Goal: Task Accomplishment & Management: Complete application form

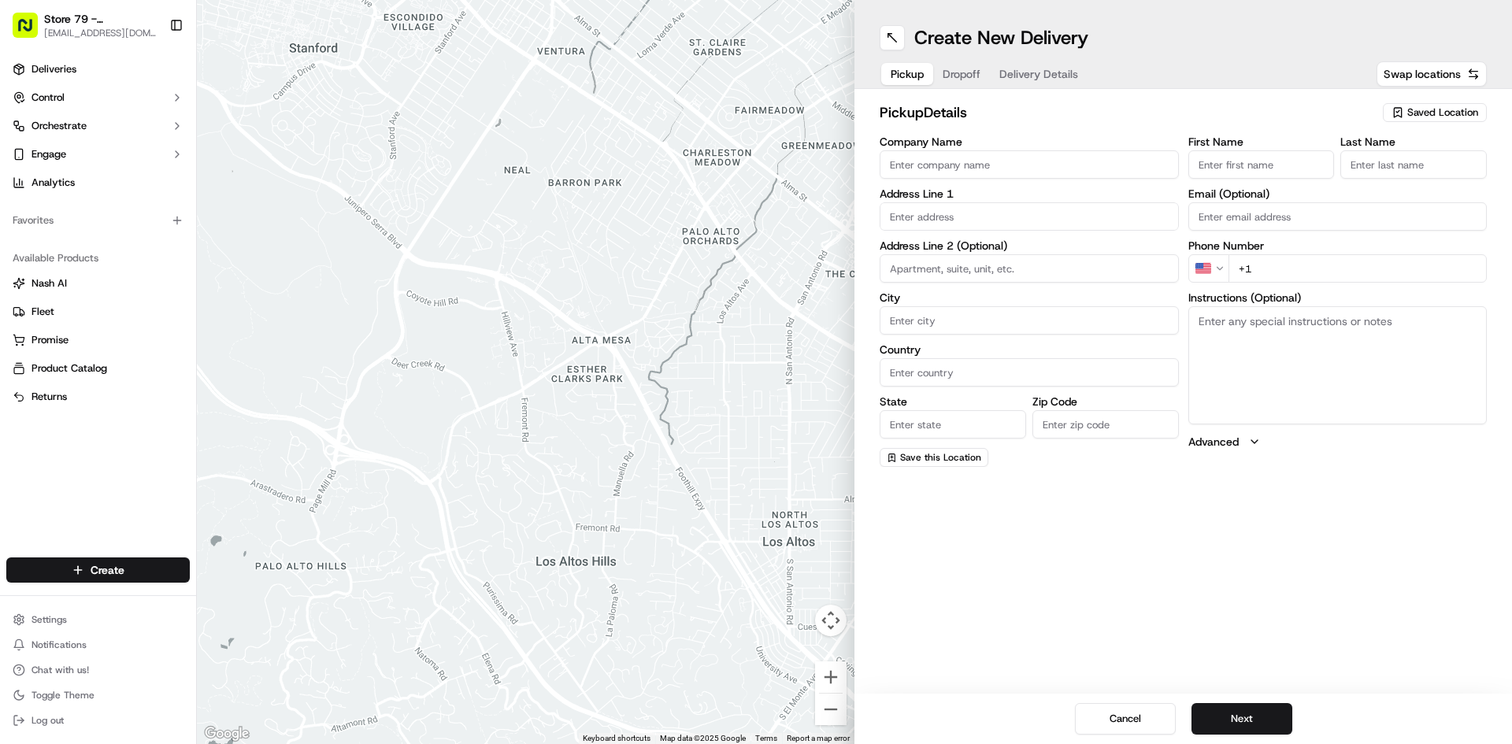
click at [944, 162] on input "Company Name" at bounding box center [1029, 164] width 299 height 28
type input "e"
type input "Ericsson"
click at [975, 214] on input "text" at bounding box center [1029, 216] width 299 height 28
click at [1031, 245] on div "[STREET_ADDRESS][PERSON_NAME]" at bounding box center [1029, 250] width 291 height 24
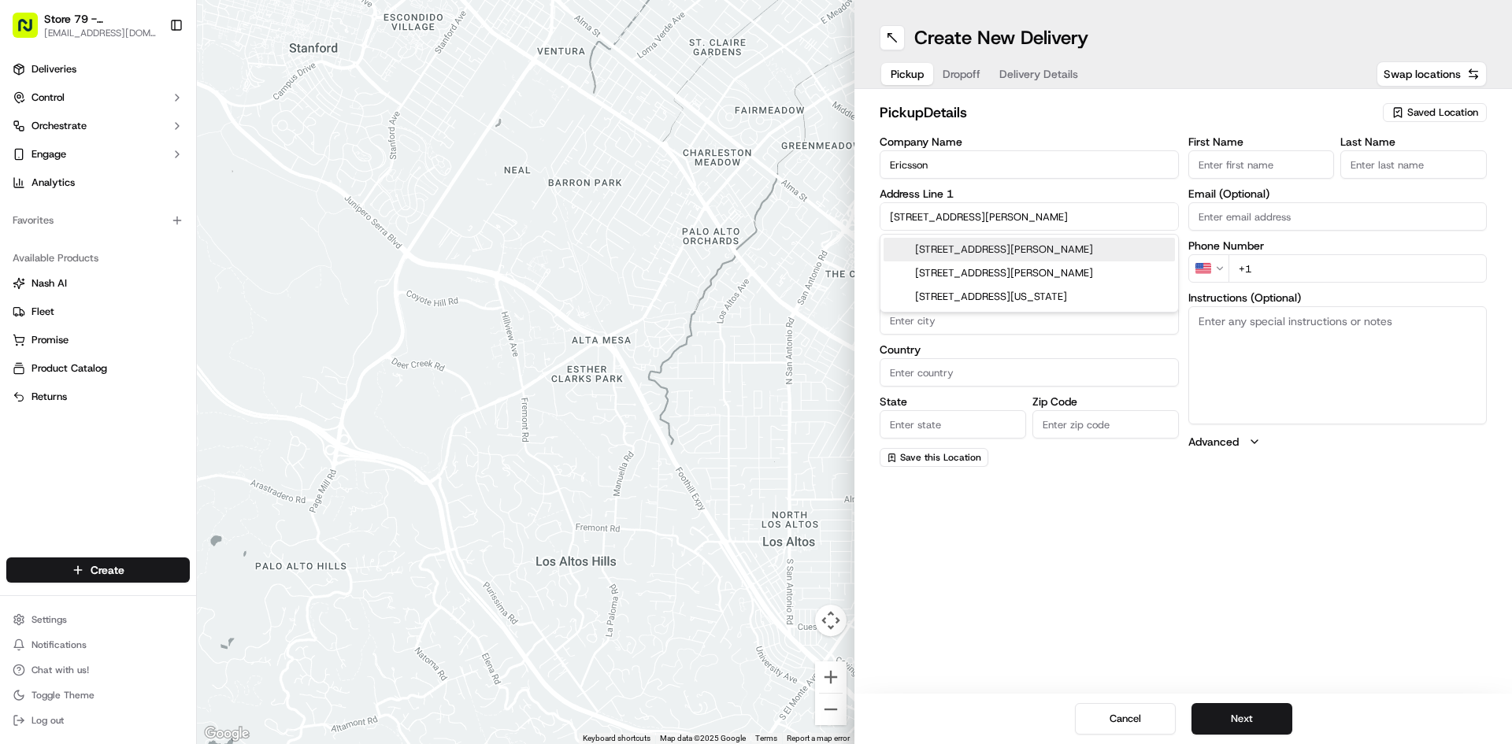
type input "[STREET_ADDRESS][PERSON_NAME]"
type input "Morristown"
type input "[GEOGRAPHIC_DATA]"
type input "NJ"
type input "07960"
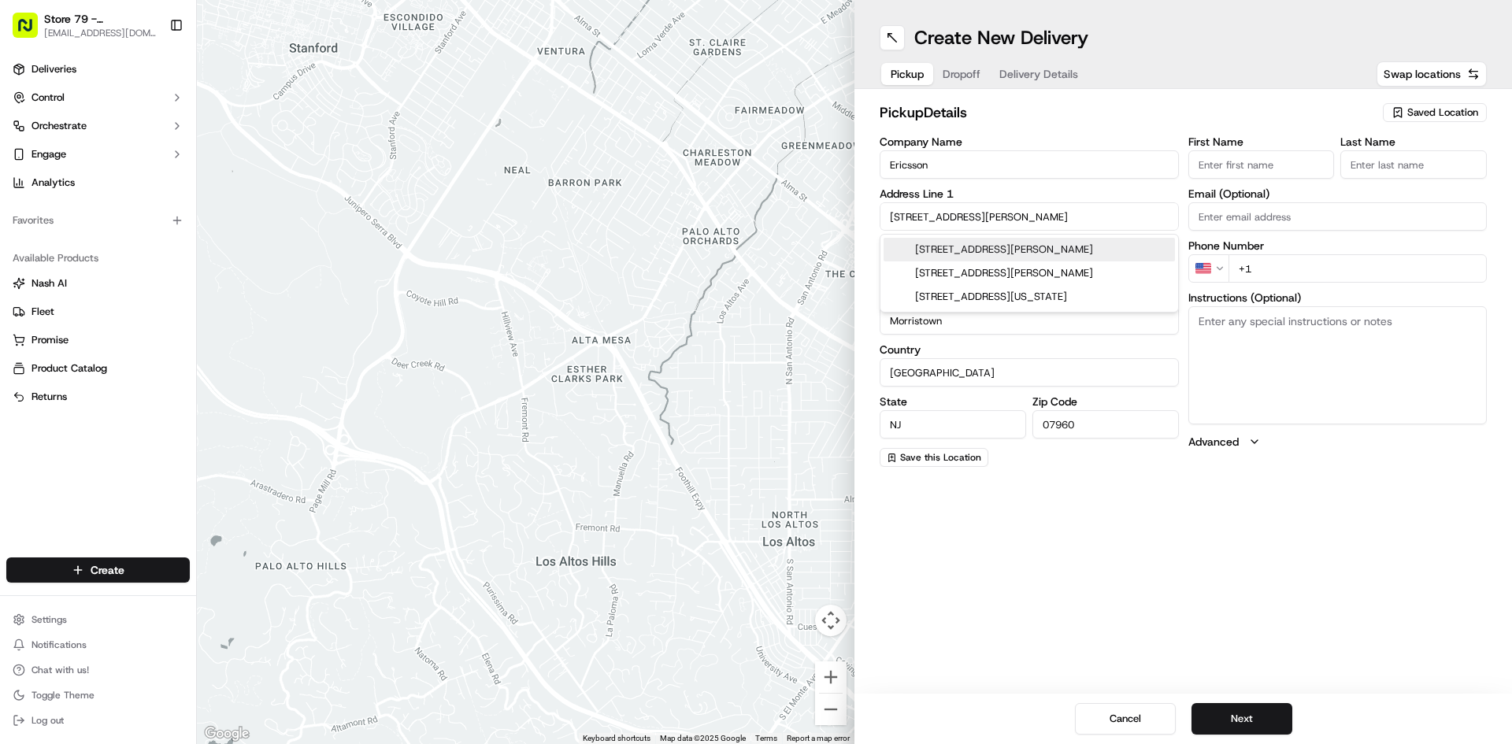
type input "[STREET_ADDRESS][PERSON_NAME]"
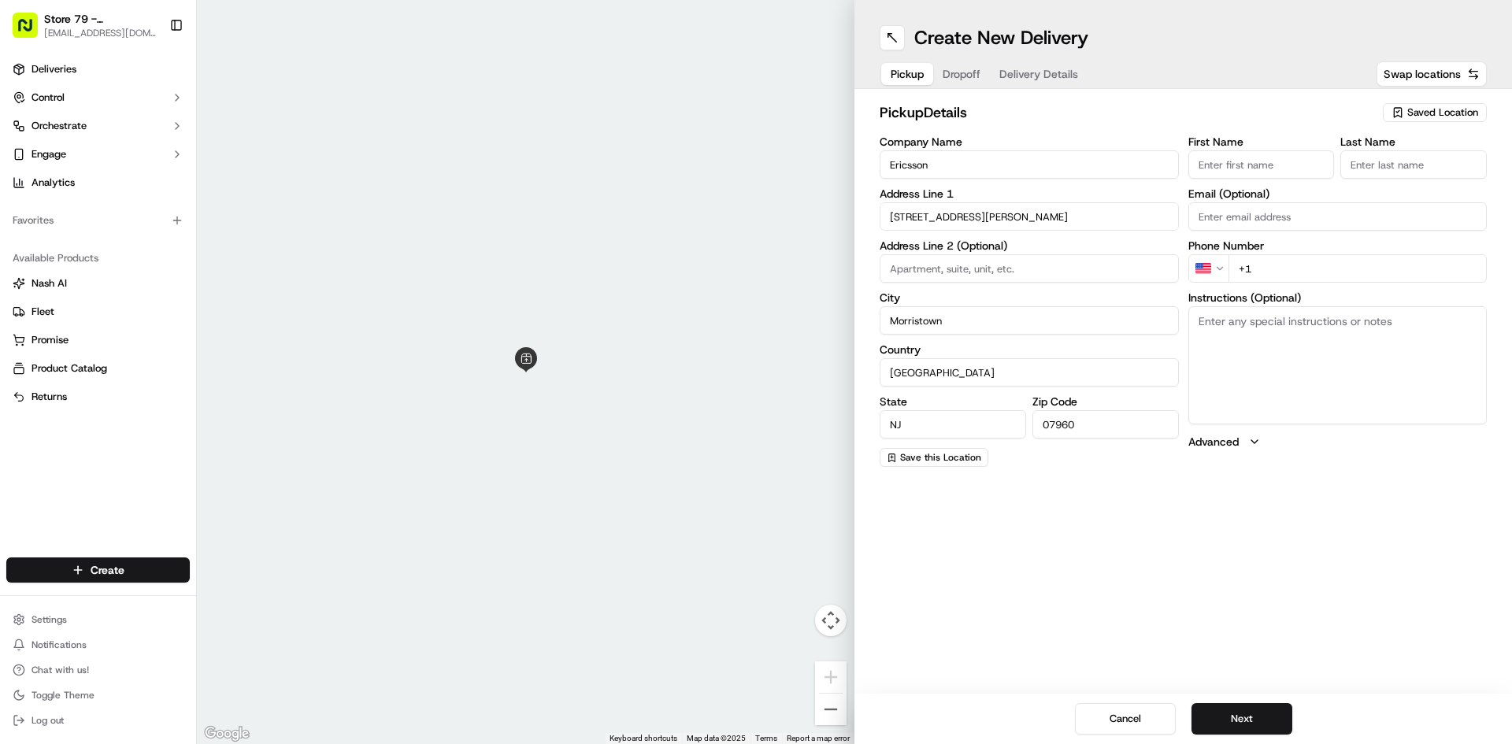
click at [919, 270] on input at bounding box center [1029, 268] width 299 height 28
click at [1033, 219] on input "[STREET_ADDRESS][PERSON_NAME]" at bounding box center [1029, 216] width 299 height 28
click at [1066, 215] on input "[STREET_ADDRESS][PERSON_NAME]" at bounding box center [1029, 216] width 299 height 28
click at [1010, 306] on input "Morristown" at bounding box center [1029, 320] width 299 height 28
click at [970, 272] on input at bounding box center [1029, 268] width 299 height 28
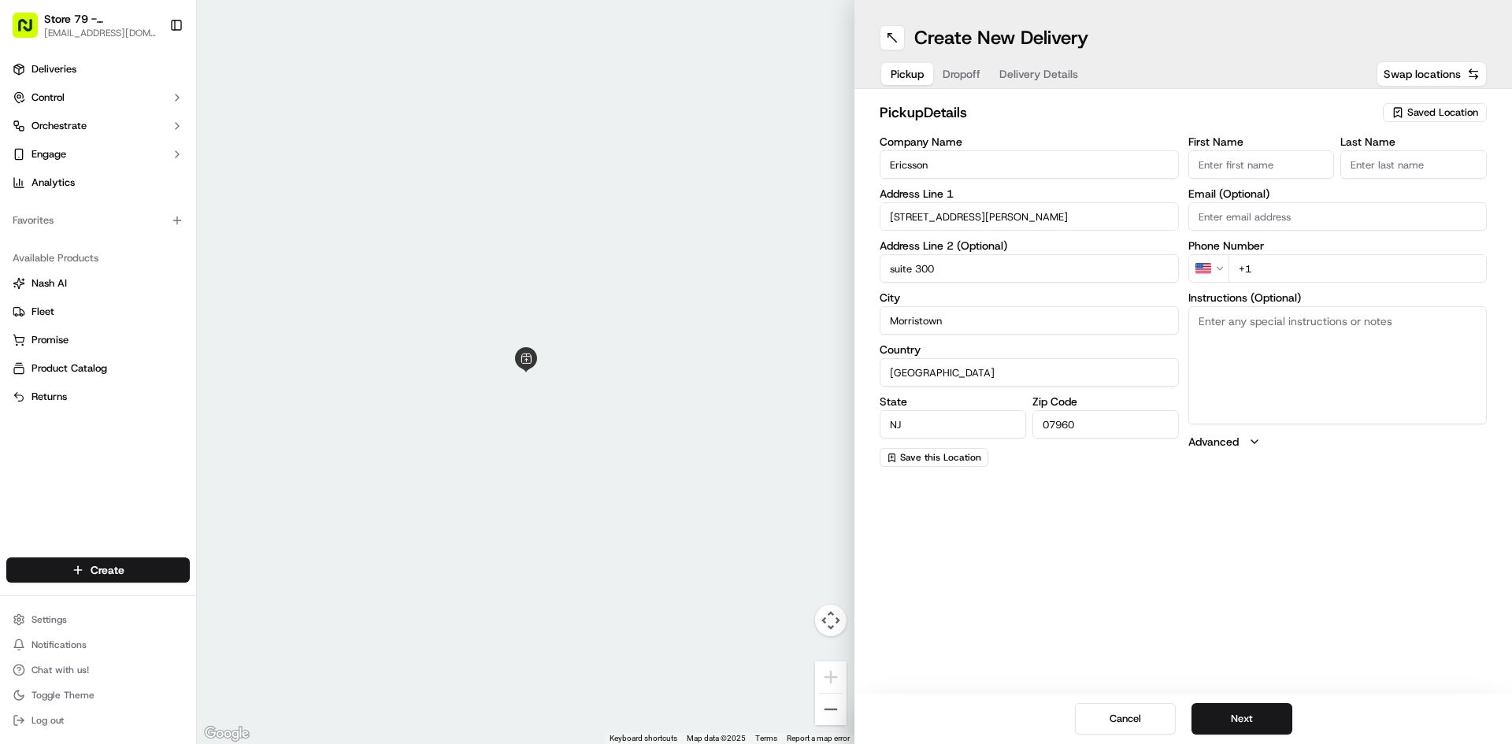
type input "suite 300"
click at [1286, 169] on input "First Name" at bounding box center [1261, 164] width 146 height 28
type input "[PERSON_NAME]"
click at [1431, 163] on input "Last Name" at bounding box center [1414, 164] width 146 height 28
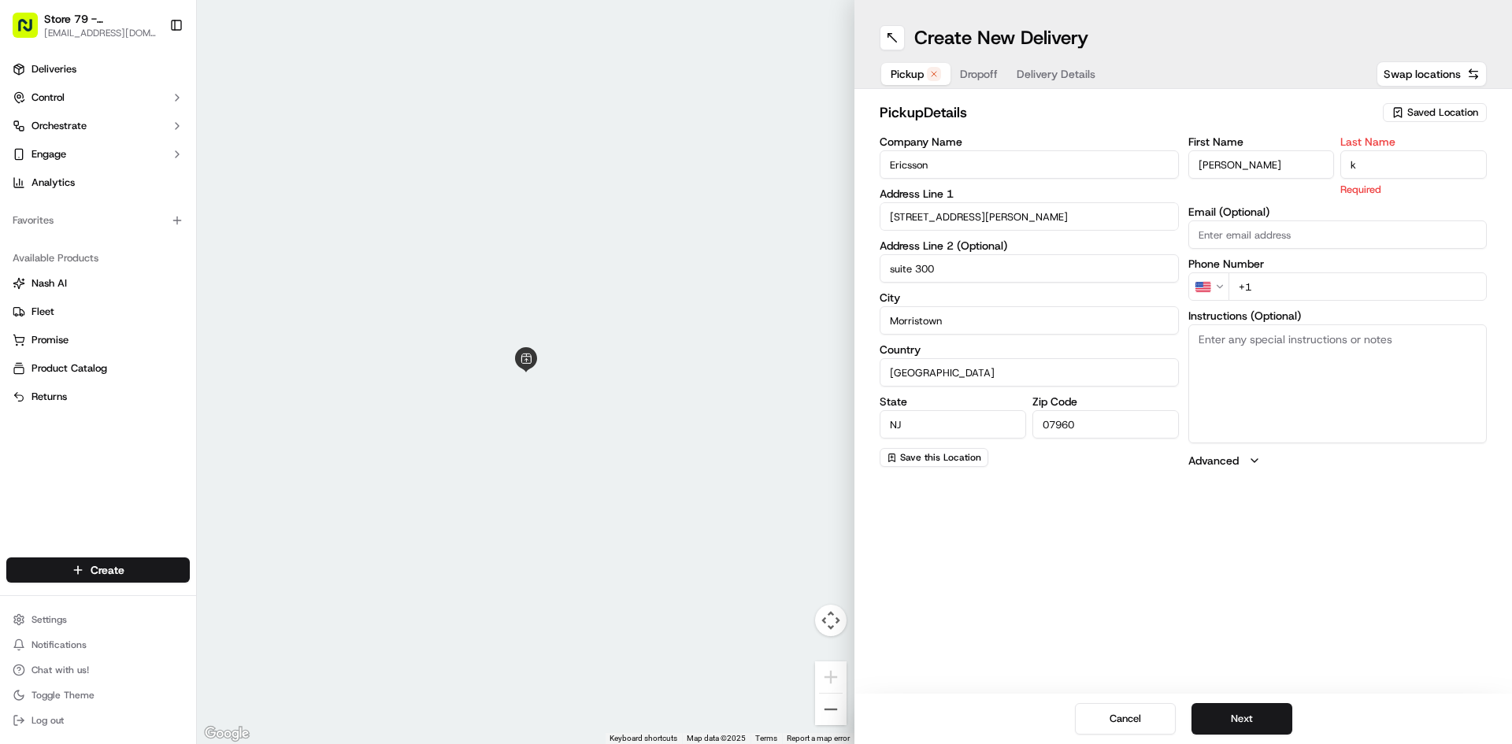
type input "k"
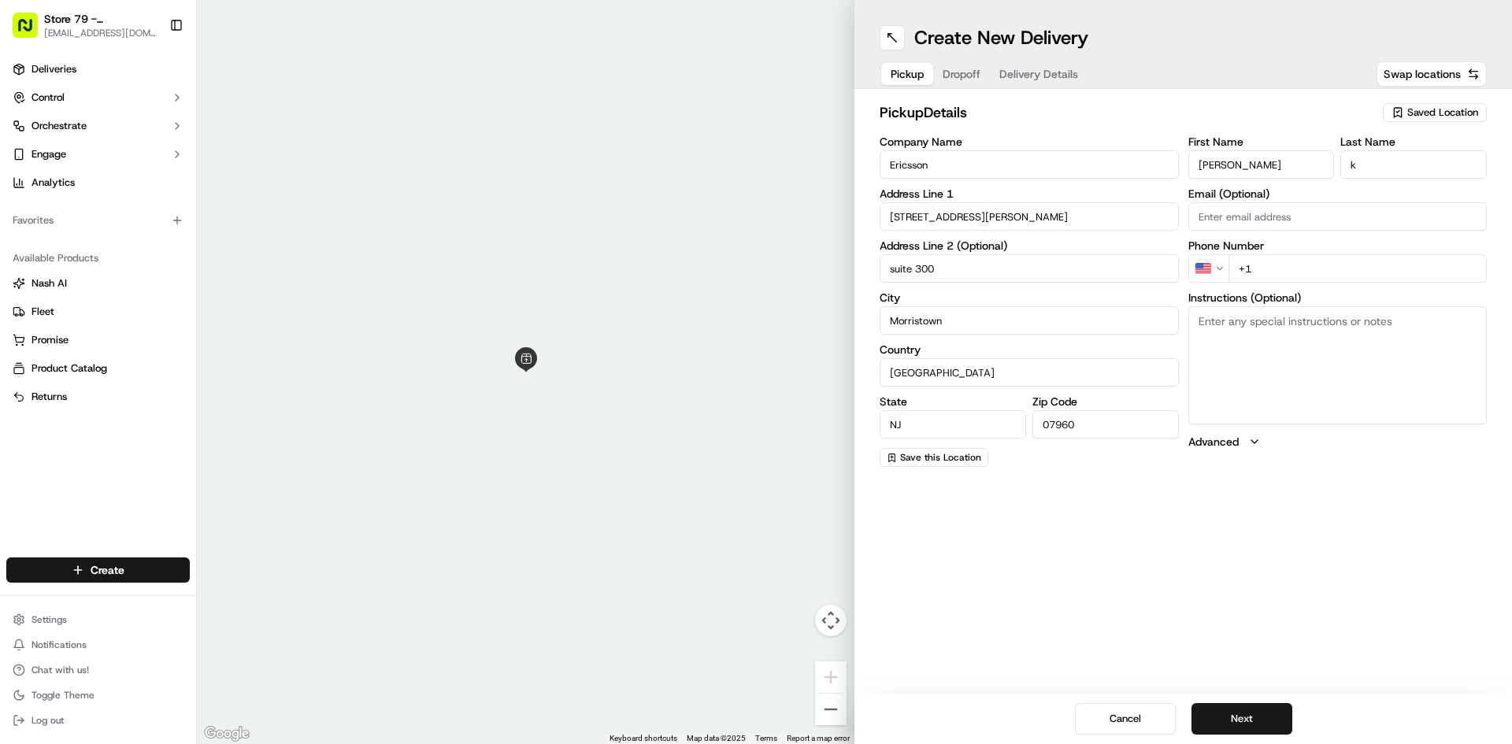
click at [1069, 161] on input "Ericsson" at bounding box center [1029, 164] width 299 height 28
type input "E"
click at [1064, 222] on input "[STREET_ADDRESS][PERSON_NAME]" at bounding box center [1029, 216] width 299 height 28
type input "1"
click at [1362, 165] on input "k" at bounding box center [1414, 164] width 146 height 28
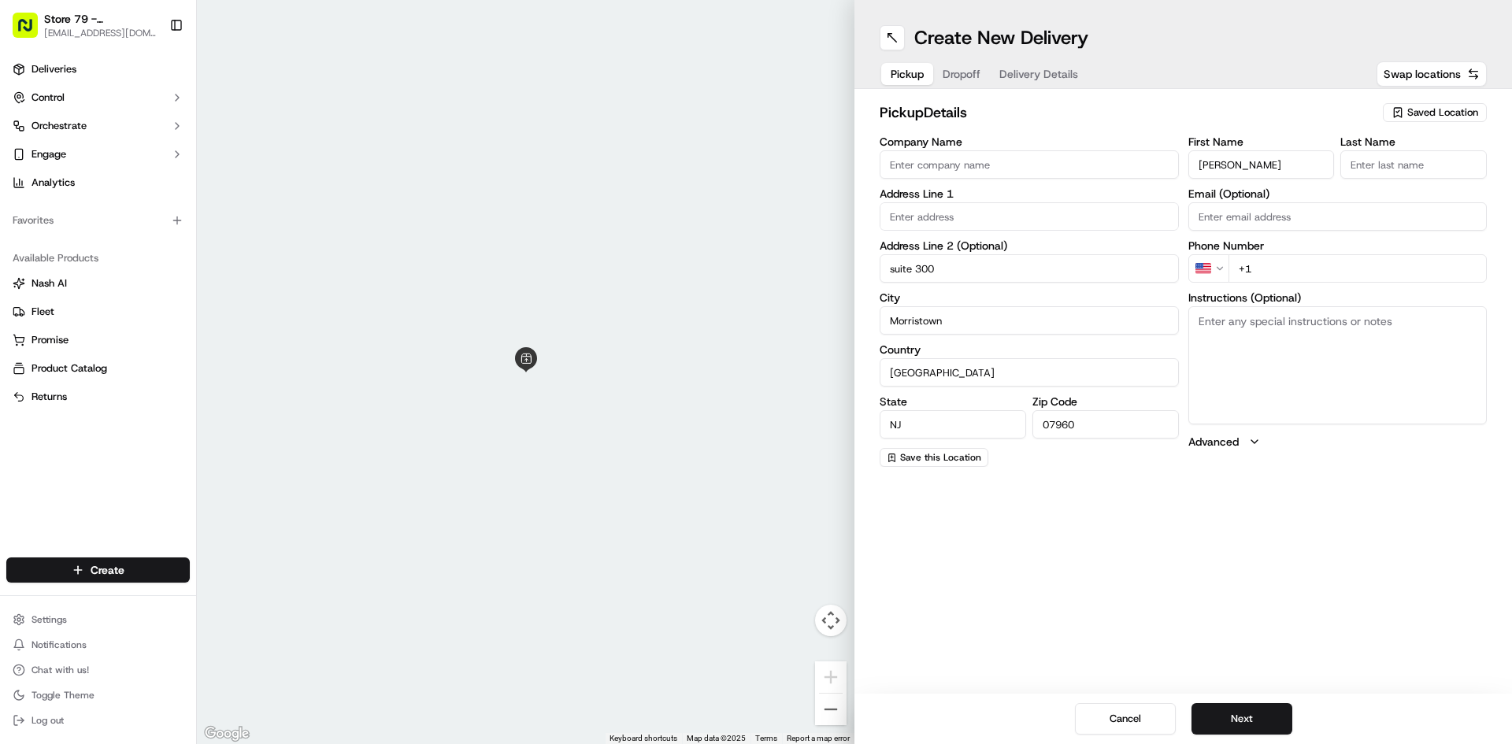
click at [1293, 164] on input "[PERSON_NAME]" at bounding box center [1261, 164] width 146 height 28
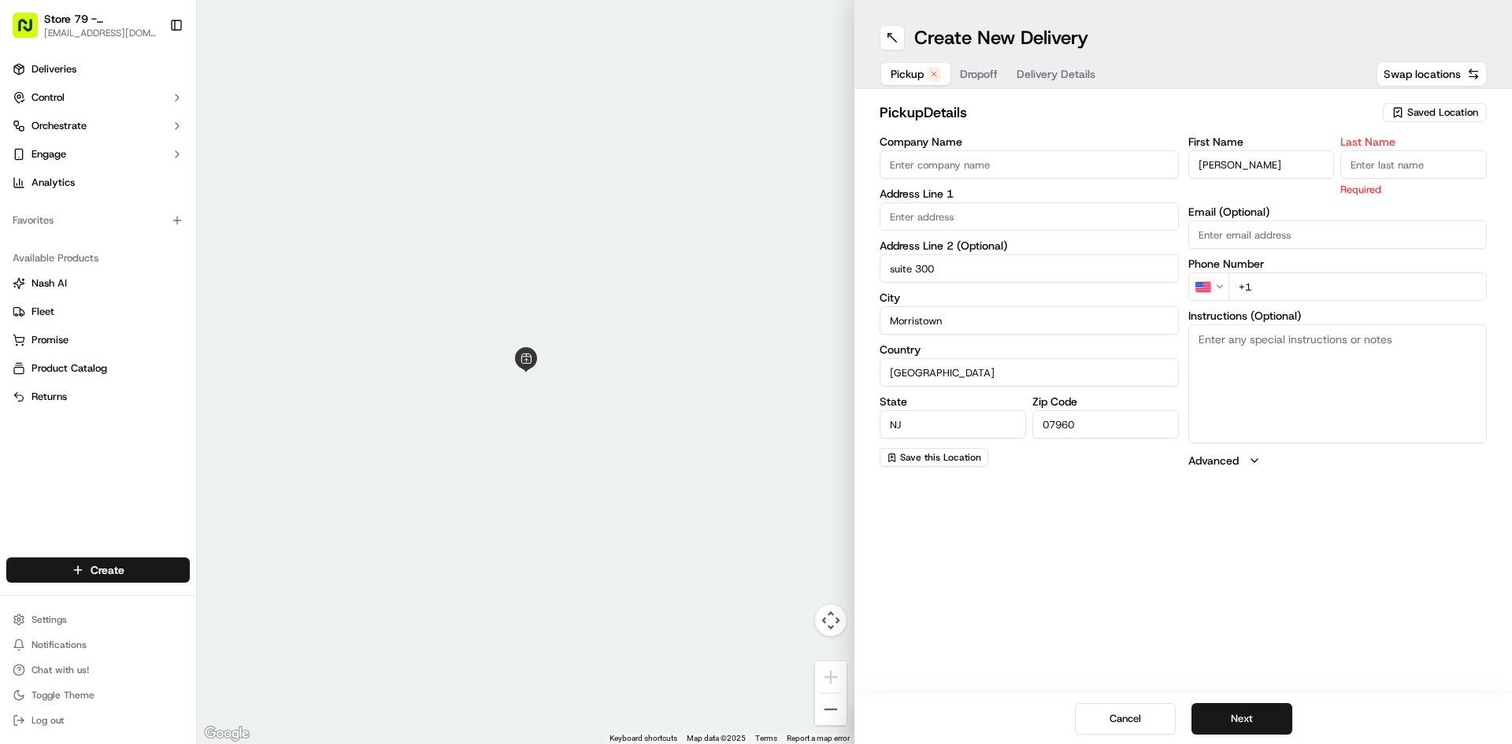
type input "J"
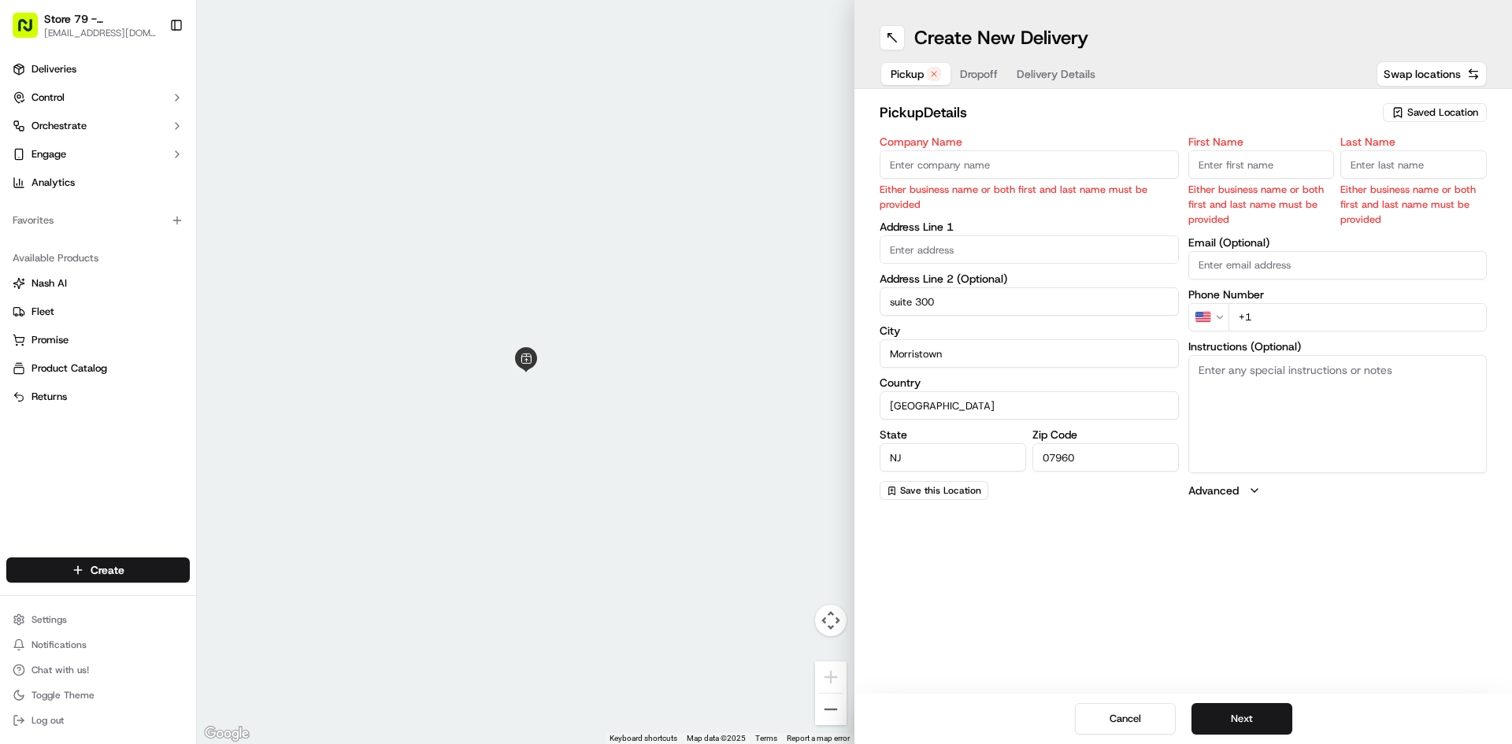
click at [985, 265] on div "Company Name Either business name or both first and last name must be provided …" at bounding box center [1029, 318] width 299 height 364
type input "s"
click at [902, 161] on input "Company Name" at bounding box center [1029, 164] width 299 height 28
type input "JUST SALAD"
type input "[STREET_ADDRESS]"
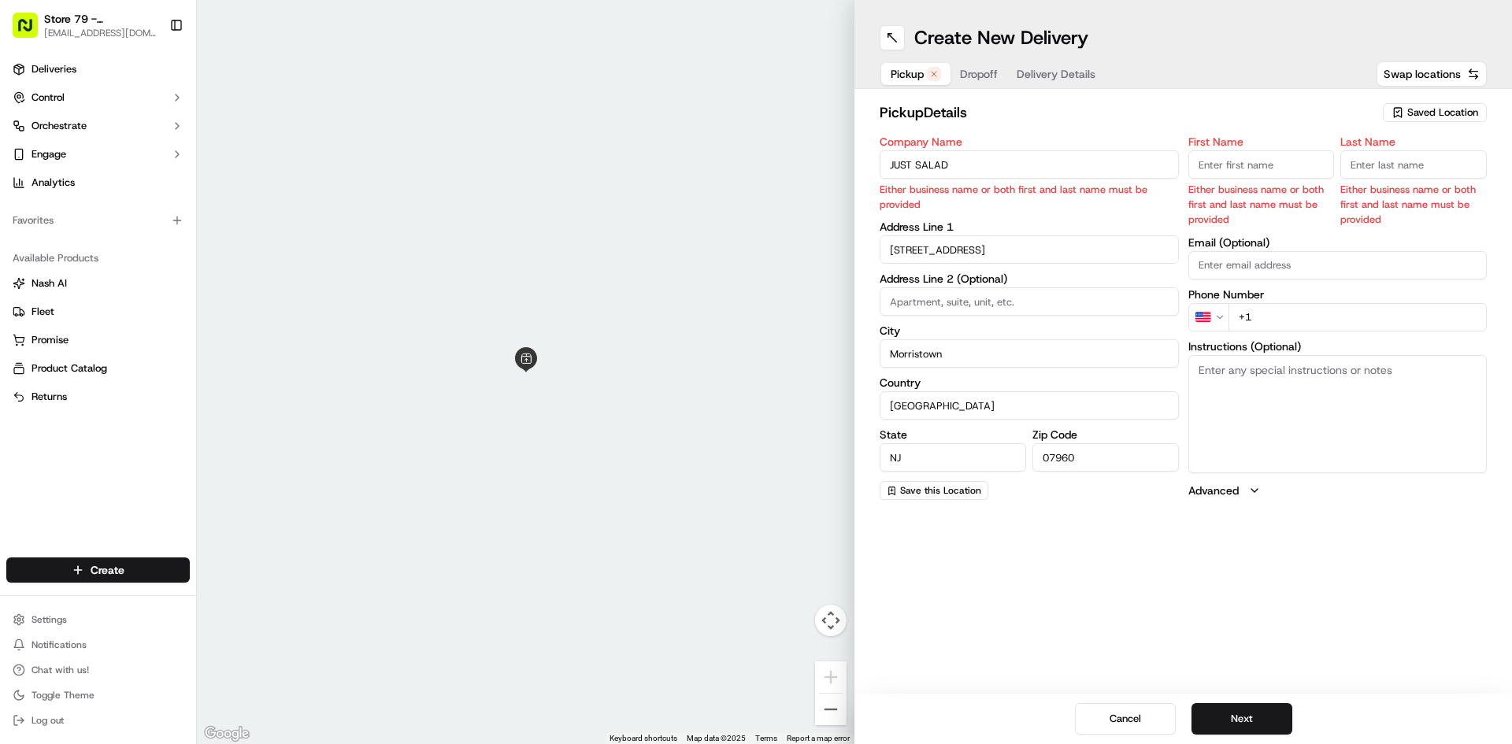
type input "[PERSON_NAME]"
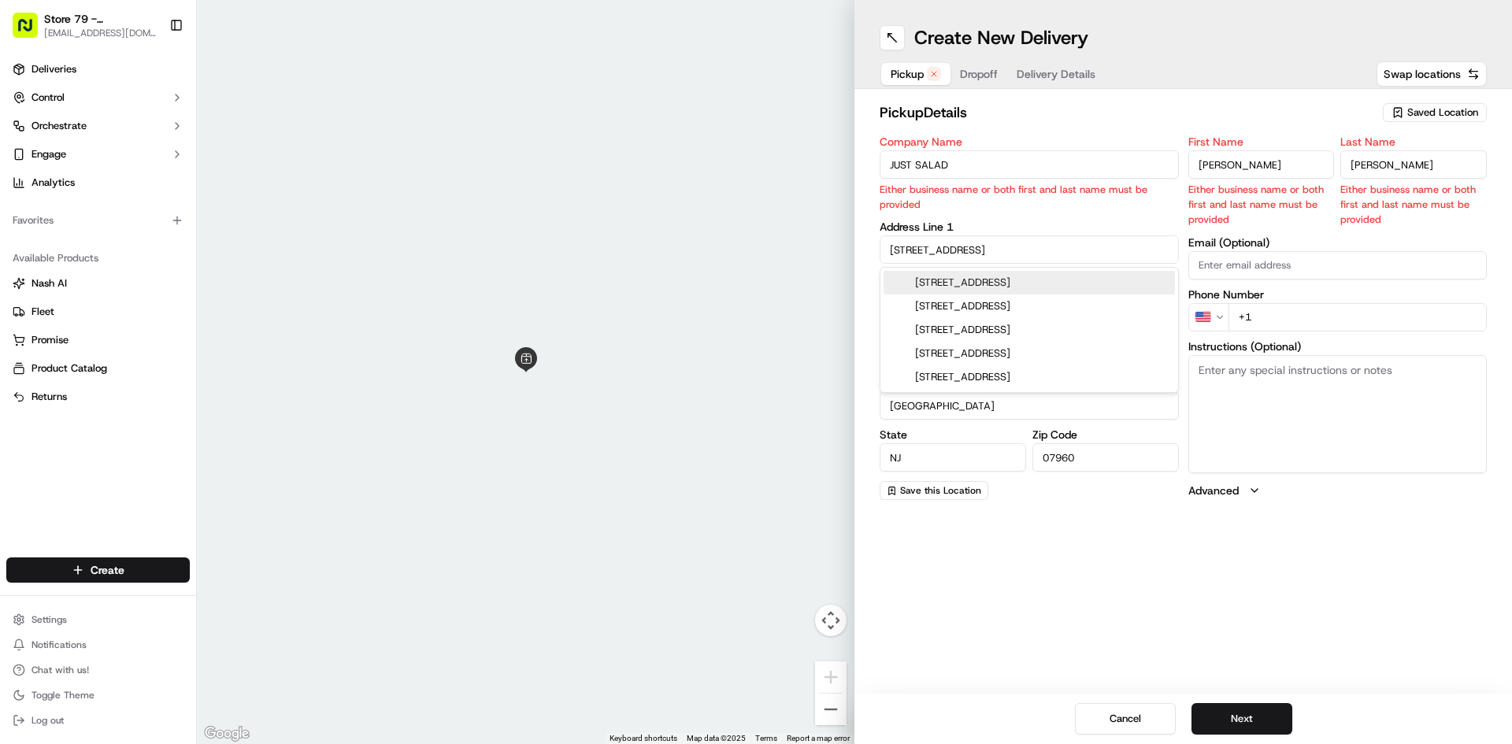
click at [1262, 310] on div "First Name [PERSON_NAME] business name or both first and last name must be prov…" at bounding box center [1337, 318] width 299 height 364
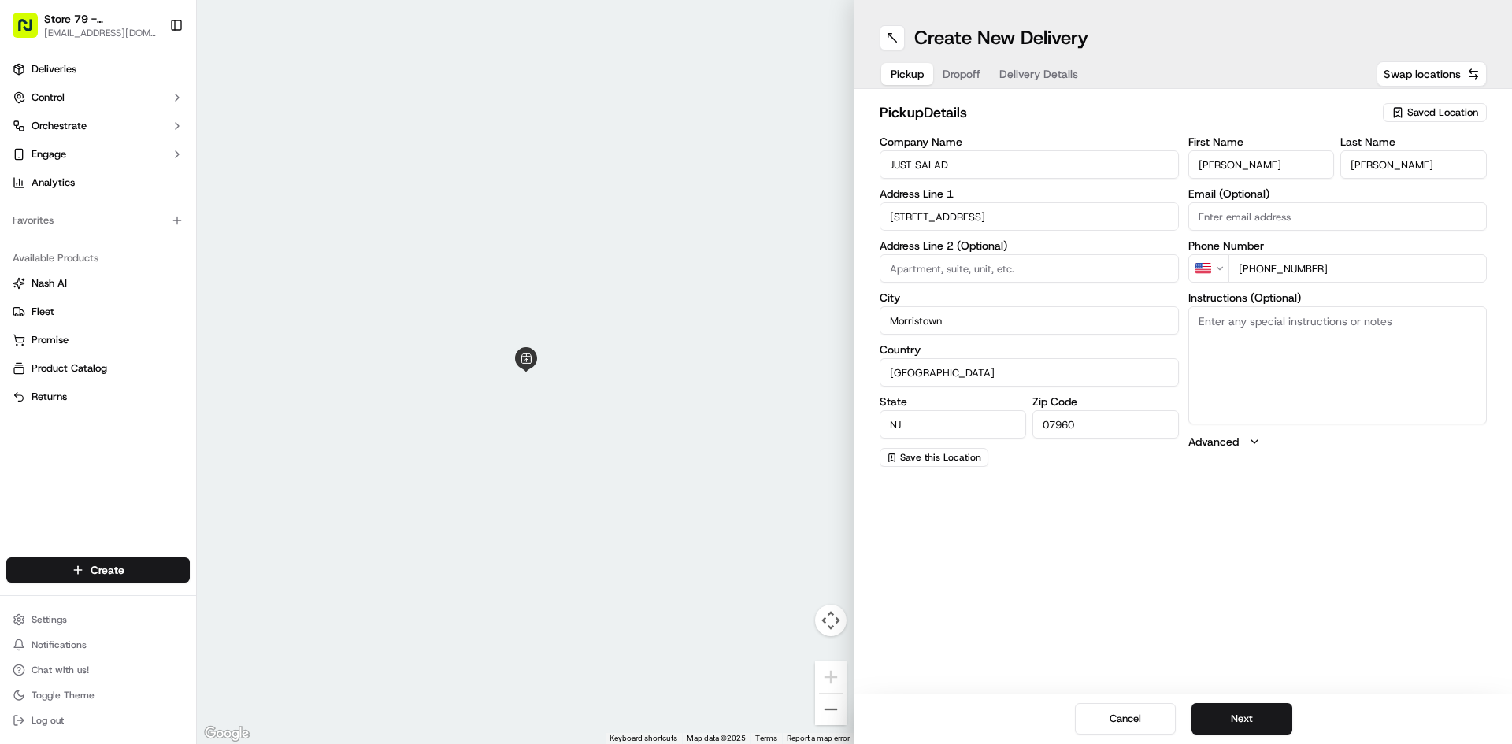
type input "[PHONE_NUMBER]"
click at [1151, 494] on div "Create New Delivery Pickup Dropoff Delivery Details Swap locations pickup Detai…" at bounding box center [1184, 372] width 658 height 744
click at [1255, 726] on button "Next" at bounding box center [1242, 719] width 101 height 32
click at [940, 171] on input "Company Name" at bounding box center [1029, 164] width 299 height 28
type input "Ericsson"
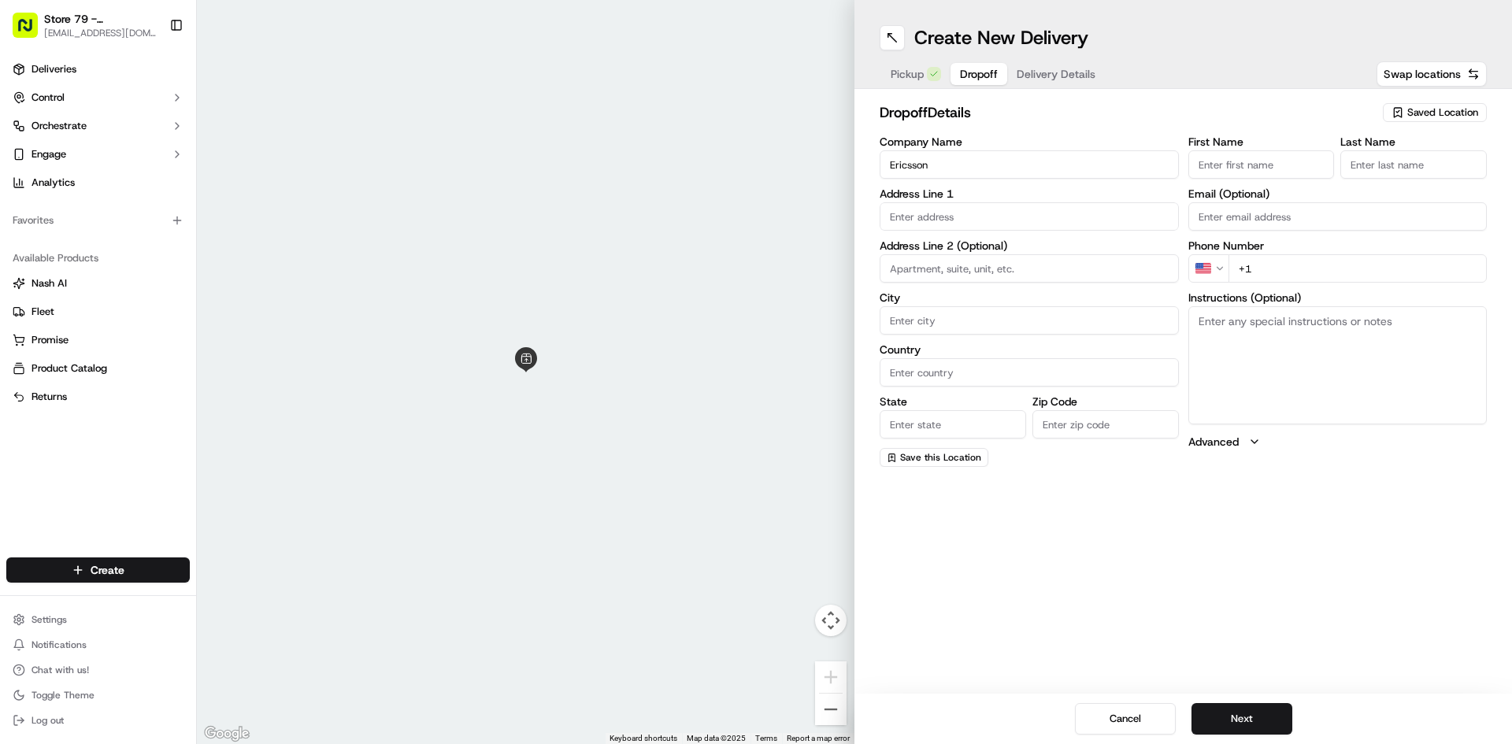
click at [955, 215] on input "text" at bounding box center [1029, 216] width 299 height 28
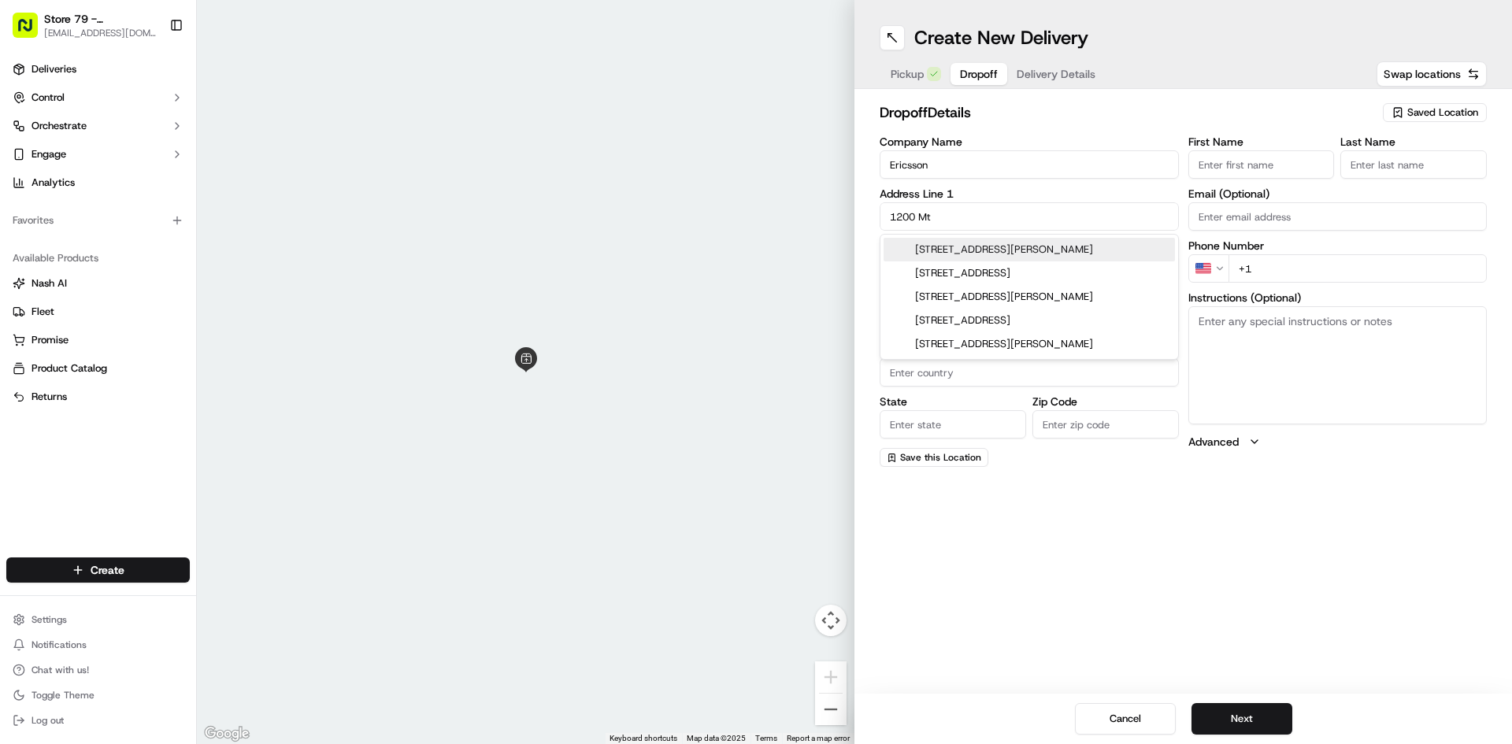
click at [1054, 240] on div "[STREET_ADDRESS][PERSON_NAME]" at bounding box center [1029, 250] width 291 height 24
type input "[STREET_ADDRESS][PERSON_NAME]"
type input "Morristown"
type input "[GEOGRAPHIC_DATA]"
type input "NJ"
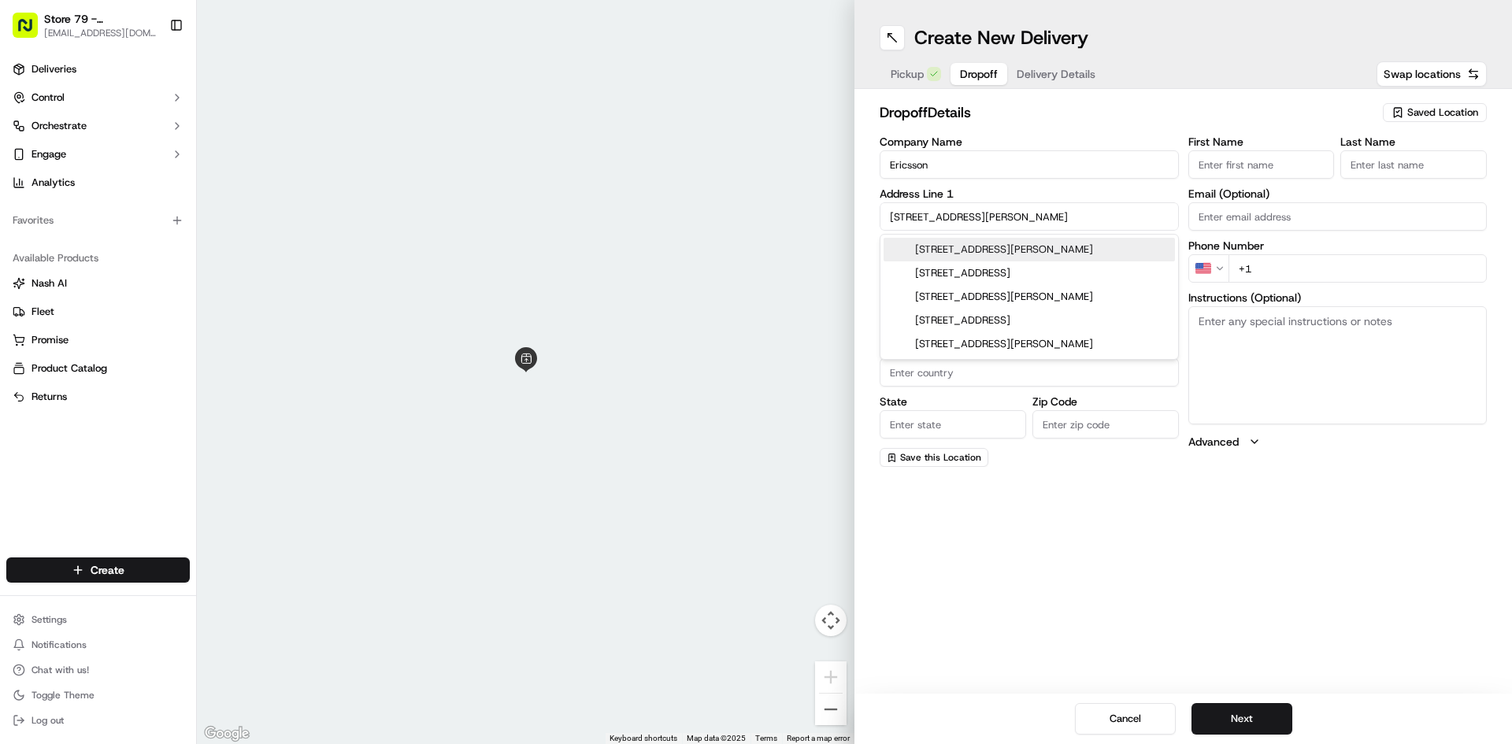
type input "07960"
type input "[STREET_ADDRESS][PERSON_NAME]"
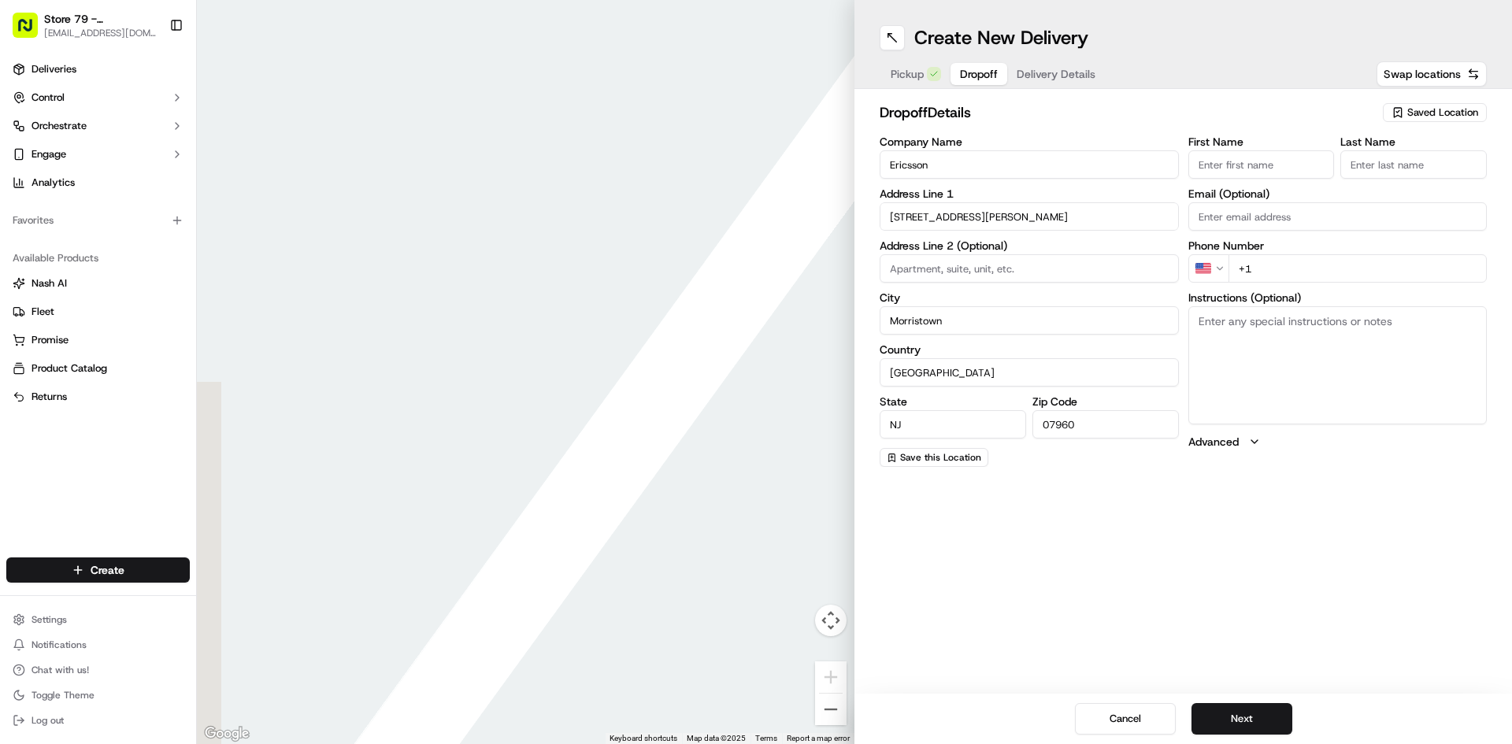
click at [1008, 268] on input at bounding box center [1029, 268] width 299 height 28
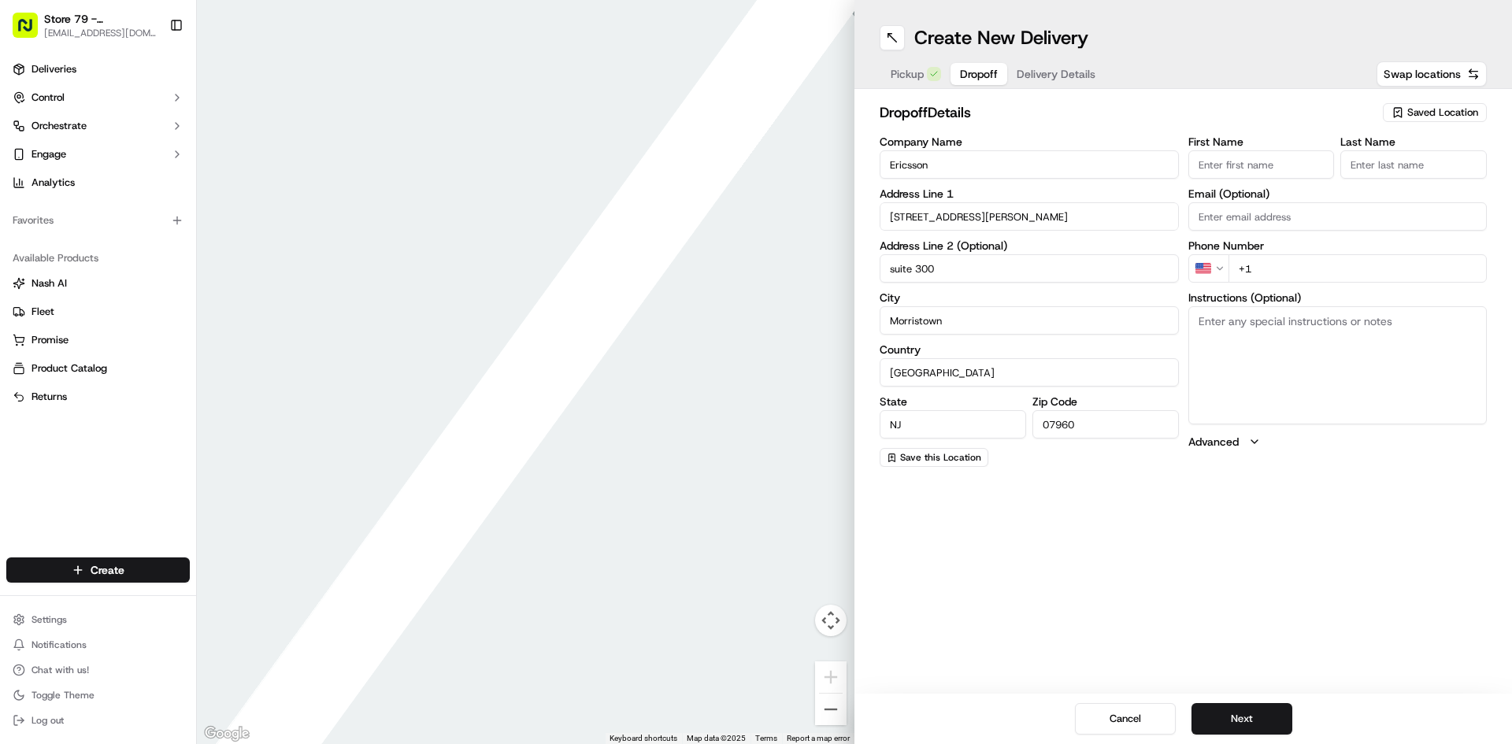
type input "suite 300"
click at [1248, 143] on label "First Name" at bounding box center [1261, 141] width 146 height 11
click at [1248, 150] on input "First Name" at bounding box center [1261, 164] width 146 height 28
click at [1250, 168] on input "First Name" at bounding box center [1261, 164] width 146 height 28
type input "[PERSON_NAME]"
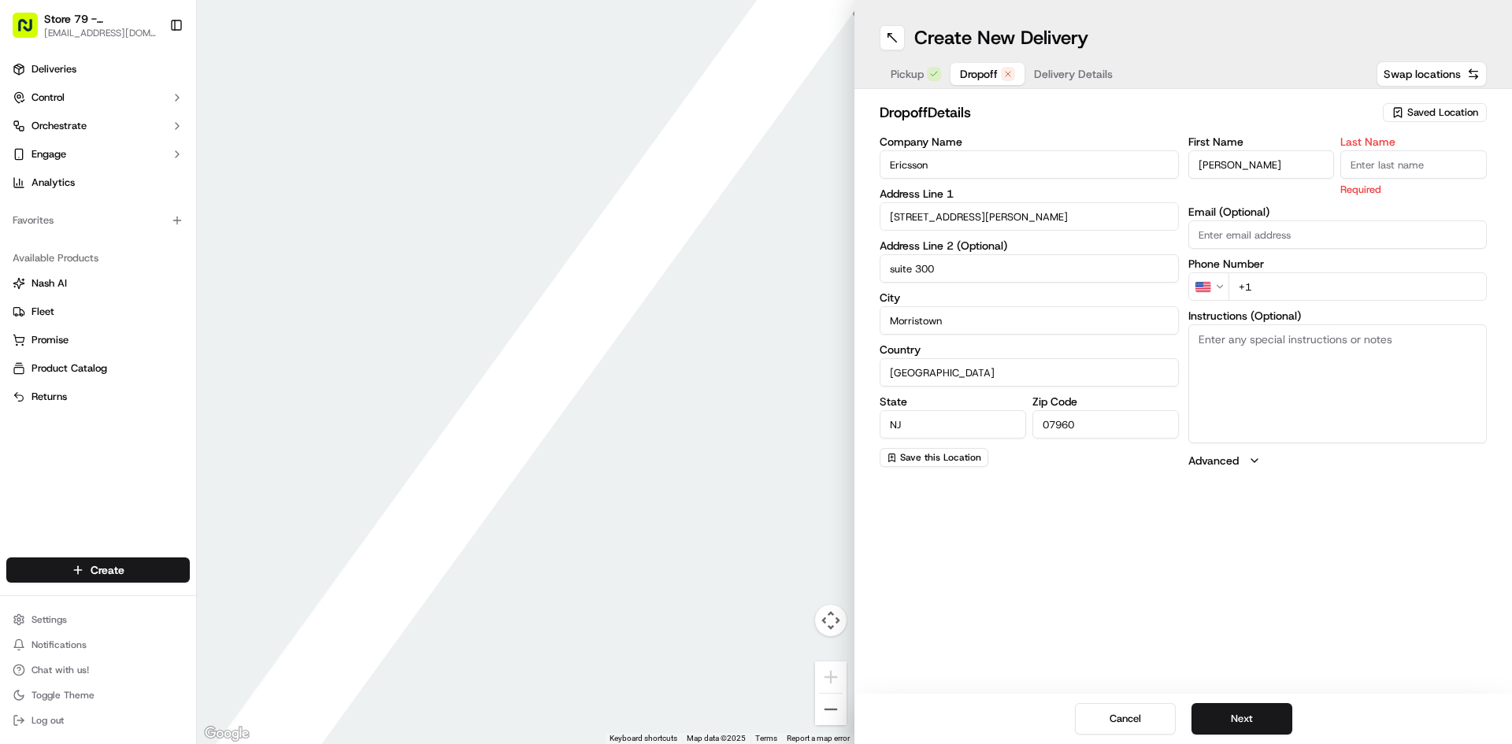
click at [1378, 170] on input "Last Name" at bounding box center [1414, 164] width 146 height 28
type input "[PERSON_NAME]"
click at [1282, 293] on div "First Name [PERSON_NAME] Last Name [PERSON_NAME] Required Email (Optional) Phon…" at bounding box center [1337, 302] width 299 height 332
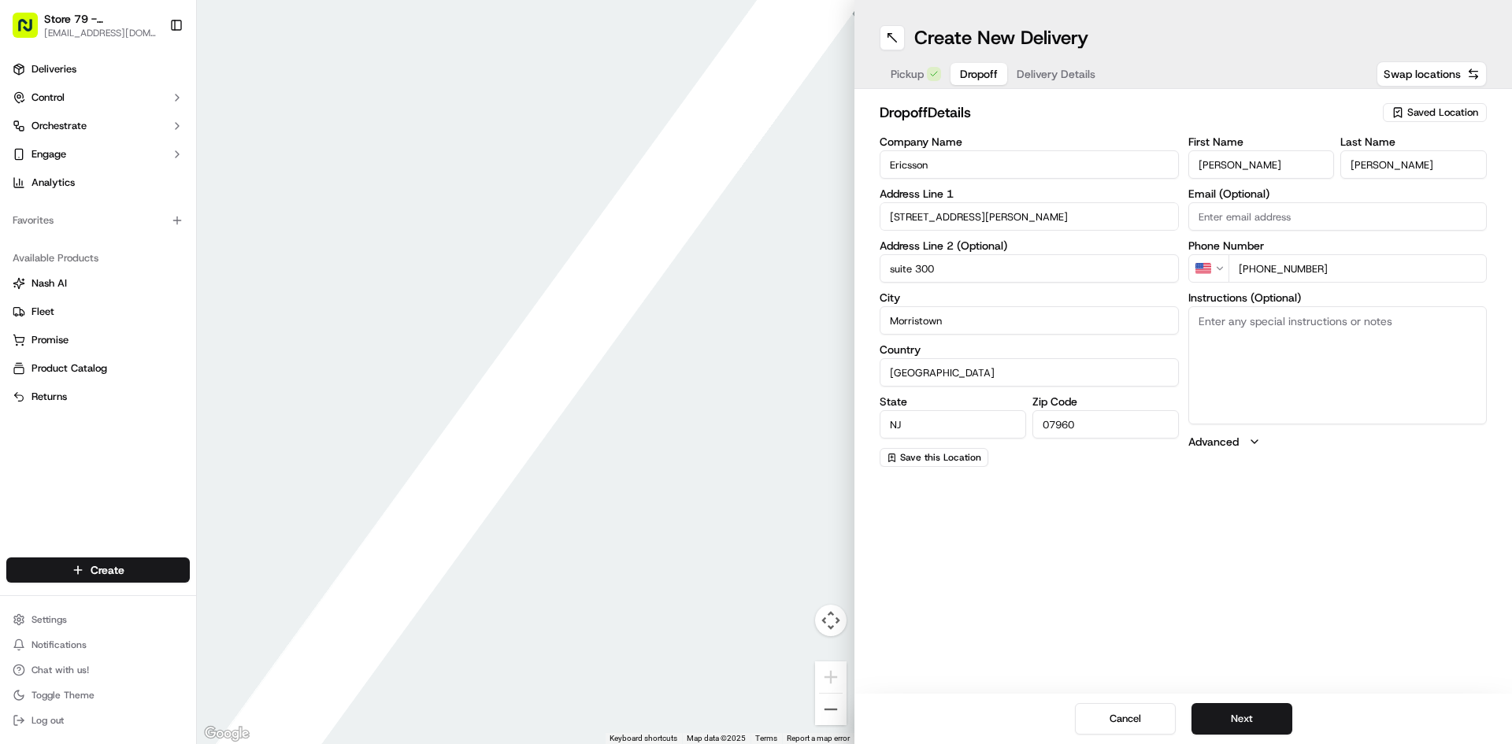
type input "[PHONE_NUMBER]"
drag, startPoint x: 1366, startPoint y: 634, endPoint x: 1270, endPoint y: 514, distance: 153.6
click at [1364, 633] on div "Create New Delivery Pickup Dropoff Delivery Details Swap locations dropoff Deta…" at bounding box center [1184, 372] width 658 height 744
click at [1260, 724] on button "Next" at bounding box center [1242, 719] width 101 height 32
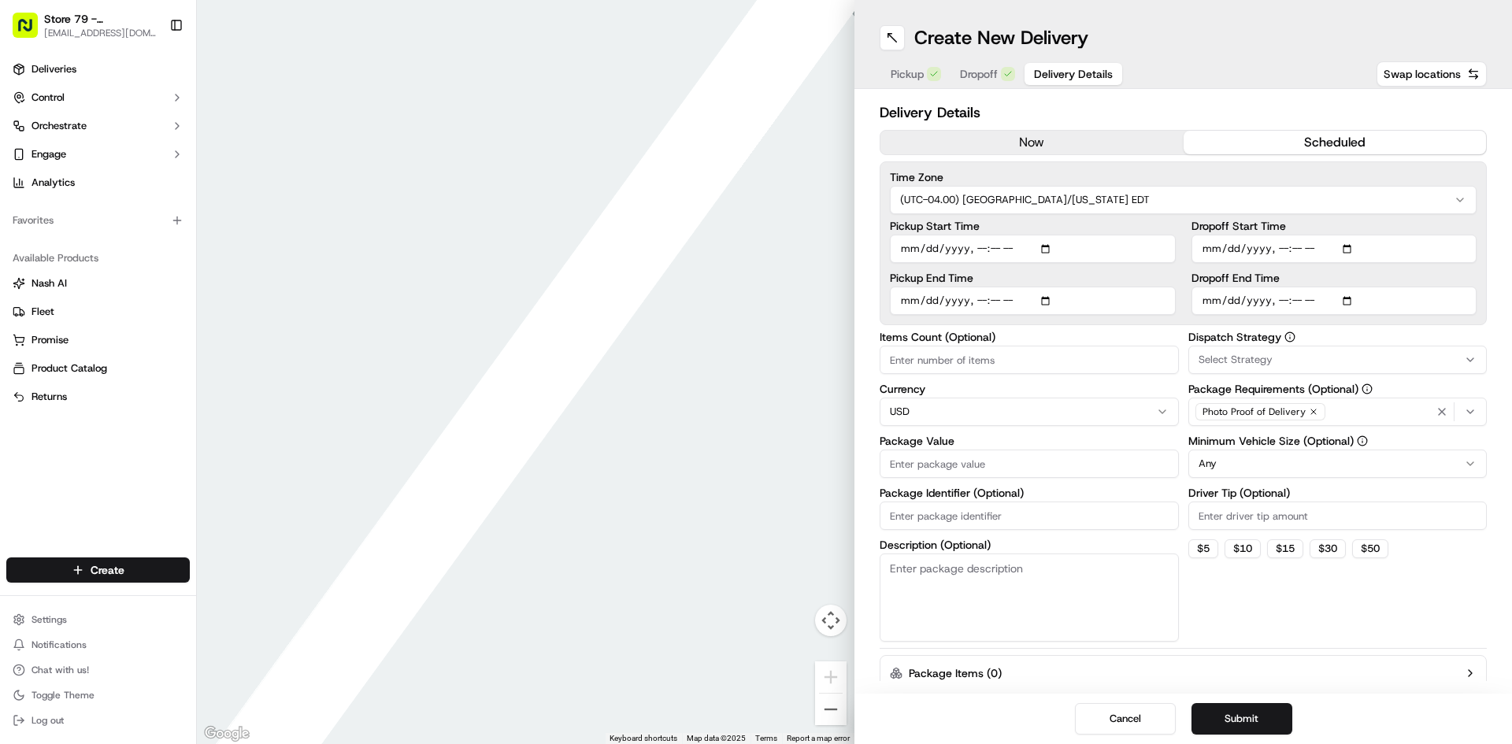
click at [1295, 146] on button "scheduled" at bounding box center [1335, 143] width 303 height 24
click at [913, 248] on input "Pickup Start Time" at bounding box center [1033, 249] width 286 height 28
click at [976, 247] on input "Pickup Start Time" at bounding box center [1033, 249] width 286 height 28
click at [911, 302] on input "Pickup End Time" at bounding box center [1033, 301] width 286 height 28
click at [916, 250] on input "Pickup Start Time" at bounding box center [1033, 249] width 286 height 28
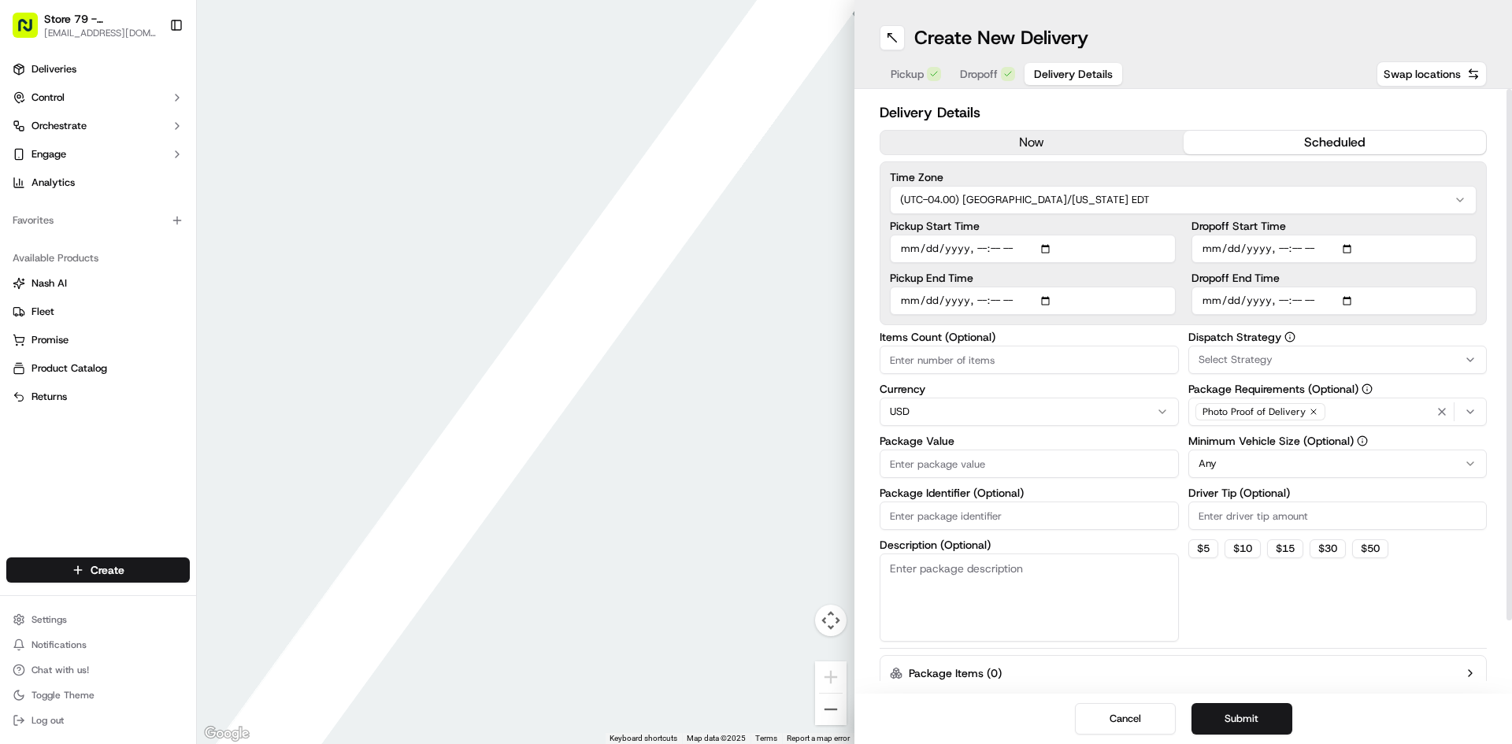
click at [979, 246] on input "Pickup Start Time" at bounding box center [1033, 249] width 286 height 28
click at [978, 251] on input "Pickup Start Time" at bounding box center [1033, 249] width 286 height 28
type input "[DATE]T11:55"
click at [904, 301] on input "Pickup End Time" at bounding box center [1033, 301] width 286 height 28
type input "[DATE]T12:05"
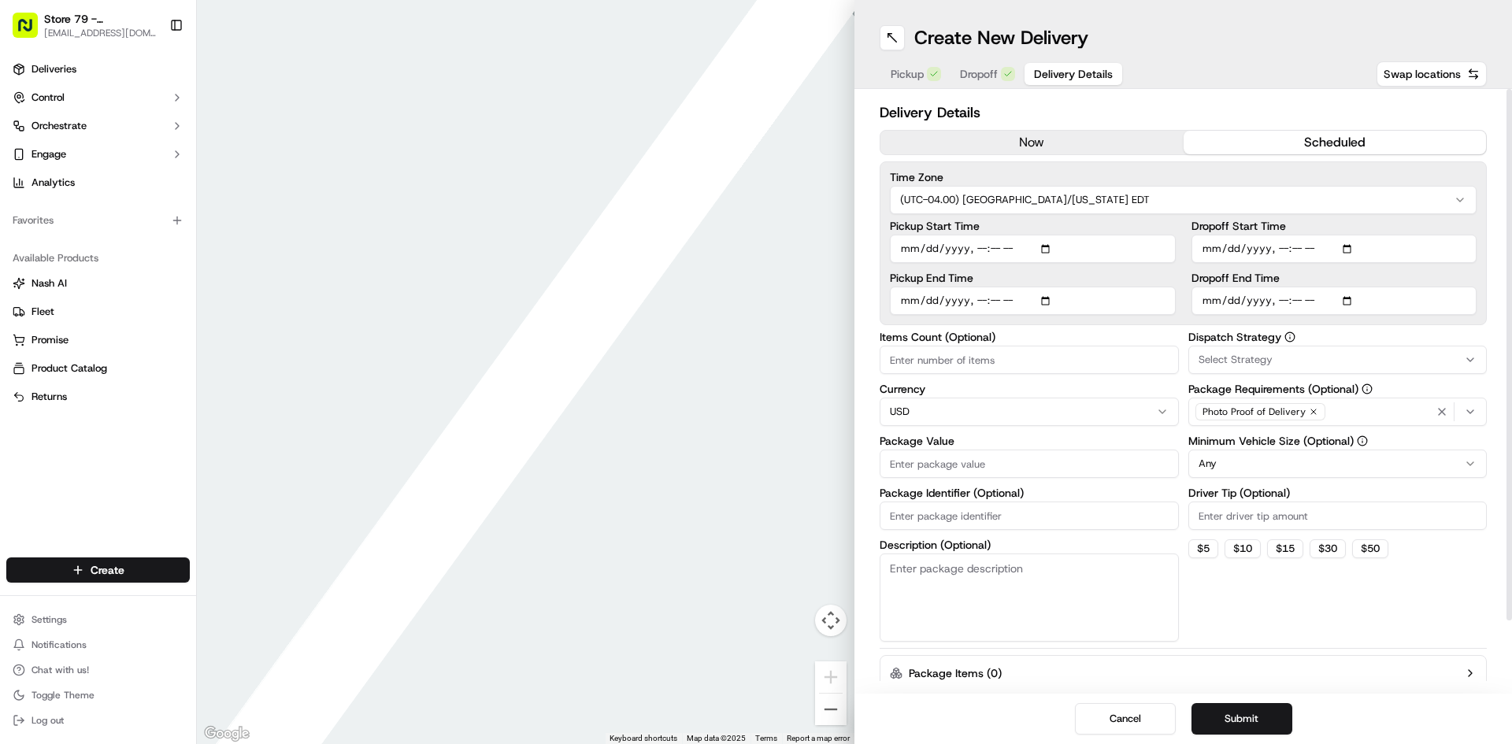
click at [1215, 256] on input "Dropoff Start Time" at bounding box center [1335, 249] width 286 height 28
type input "[DATE]T00:10"
click at [1210, 293] on input "Dropoff End Time" at bounding box center [1335, 301] width 286 height 28
click at [1281, 302] on input "Dropoff End Time" at bounding box center [1335, 301] width 286 height 28
click at [1293, 303] on input "Dropoff End Time" at bounding box center [1335, 301] width 286 height 28
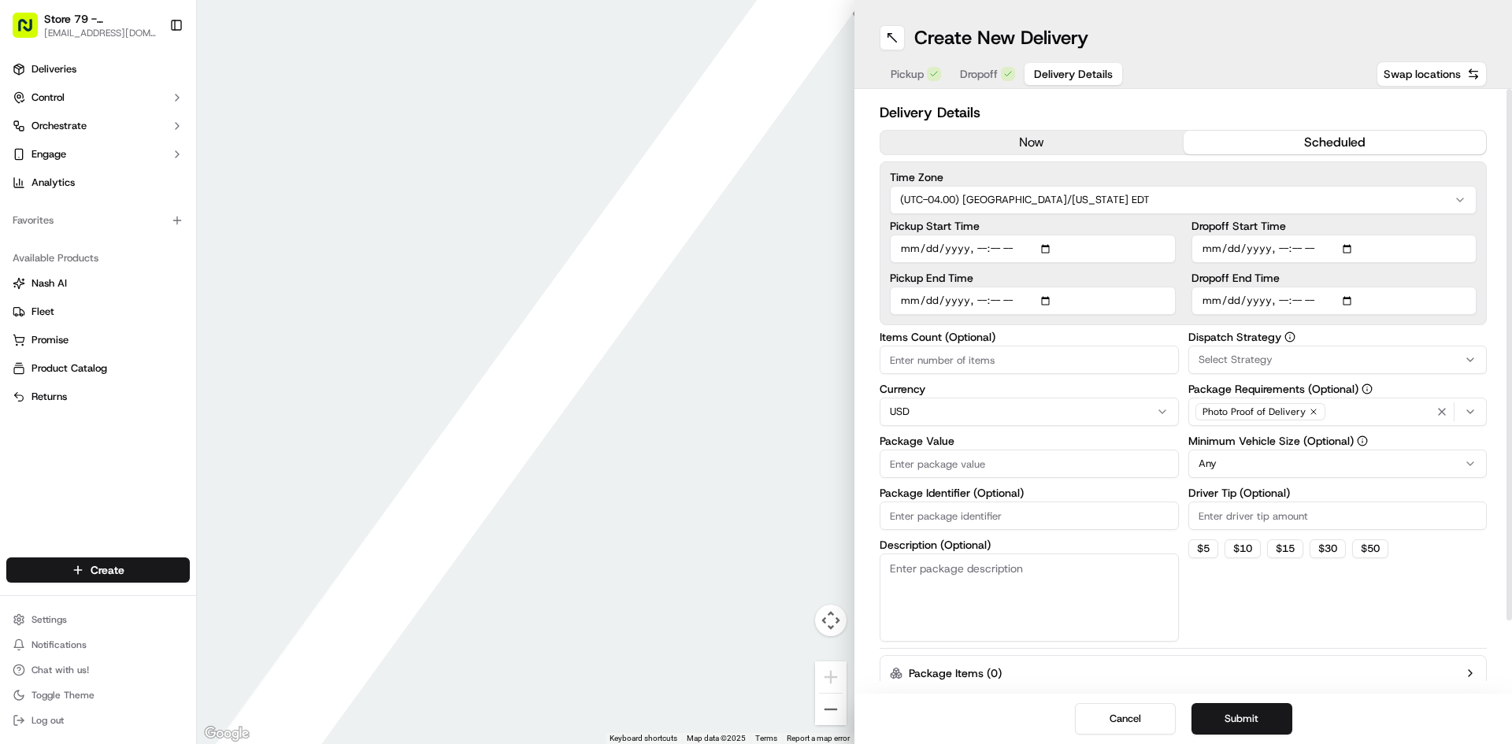
type input "[DATE]T12:30"
click at [1322, 251] on input "Dropoff Start Time" at bounding box center [1335, 249] width 286 height 28
type input "[DATE]T12:10"
click at [1018, 372] on input "Items Count (Optional)" at bounding box center [1029, 360] width 299 height 28
click at [973, 462] on input "Package Value" at bounding box center [1029, 464] width 299 height 28
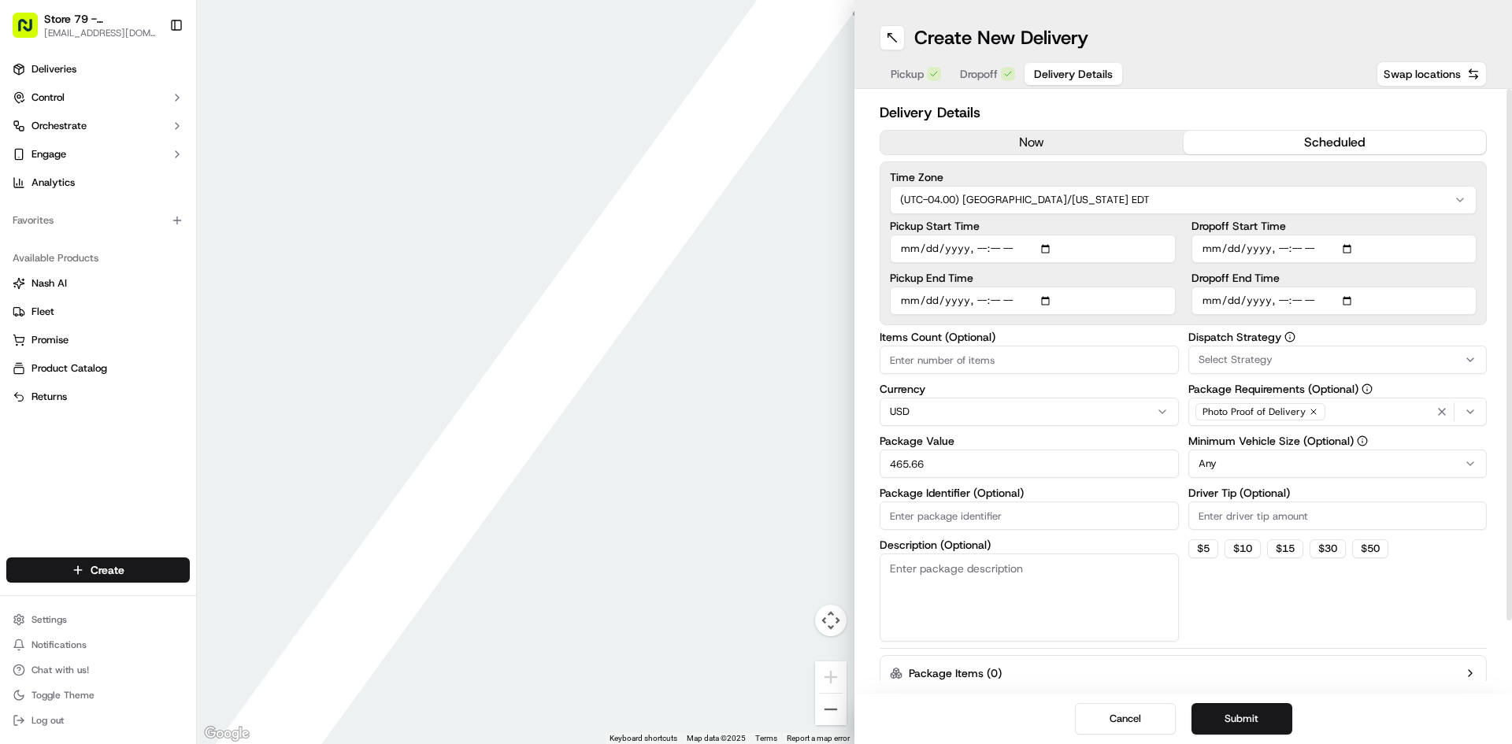
type input "465.66"
click at [1235, 517] on input "Driver Tip (Optional)" at bounding box center [1337, 516] width 299 height 28
type input "40.49"
click at [1337, 607] on div "Dispatch Strategy Select Strategy Package Requirements (Optional) Photo Proof o…" at bounding box center [1337, 487] width 299 height 310
click at [1051, 79] on span "Delivery Details" at bounding box center [1073, 74] width 79 height 16
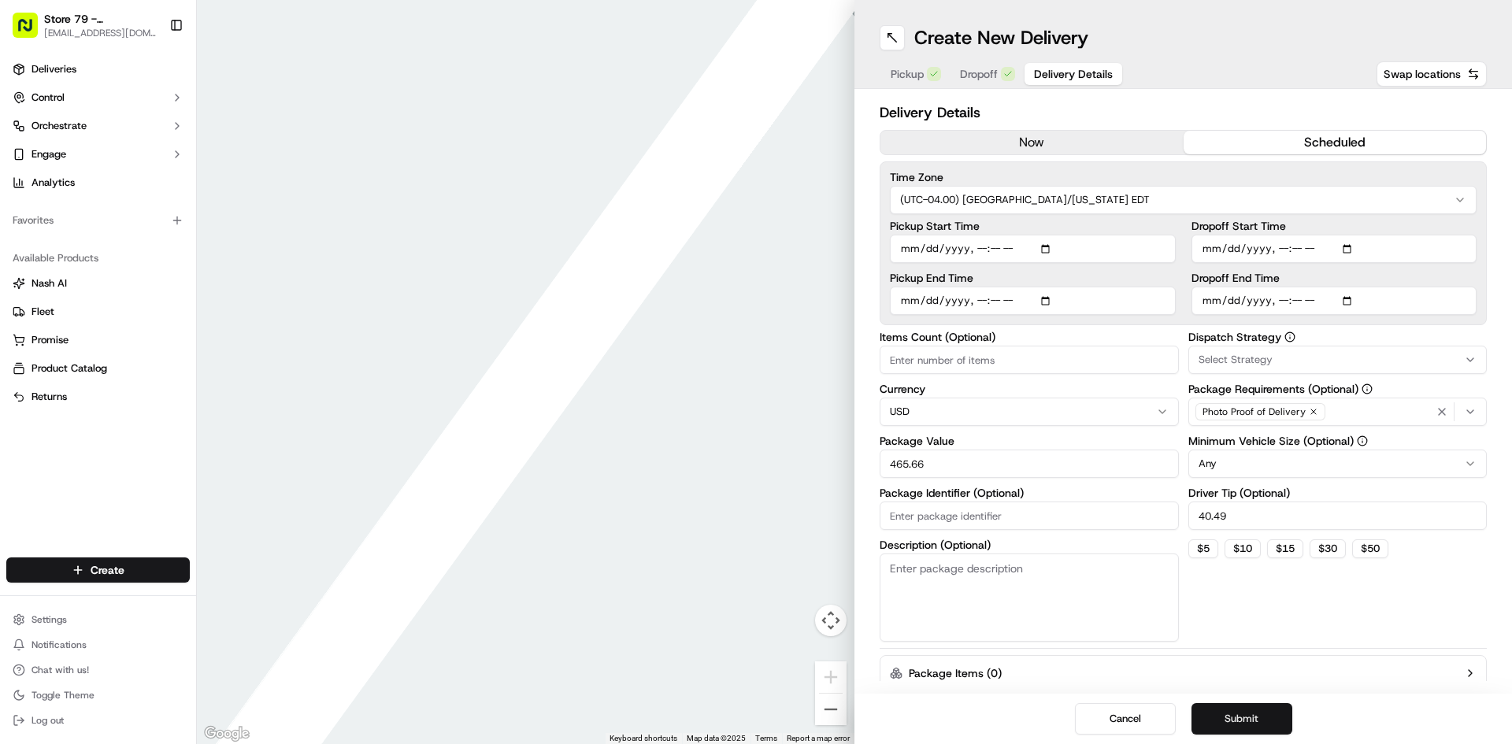
click at [1239, 721] on button "Submit" at bounding box center [1242, 719] width 101 height 32
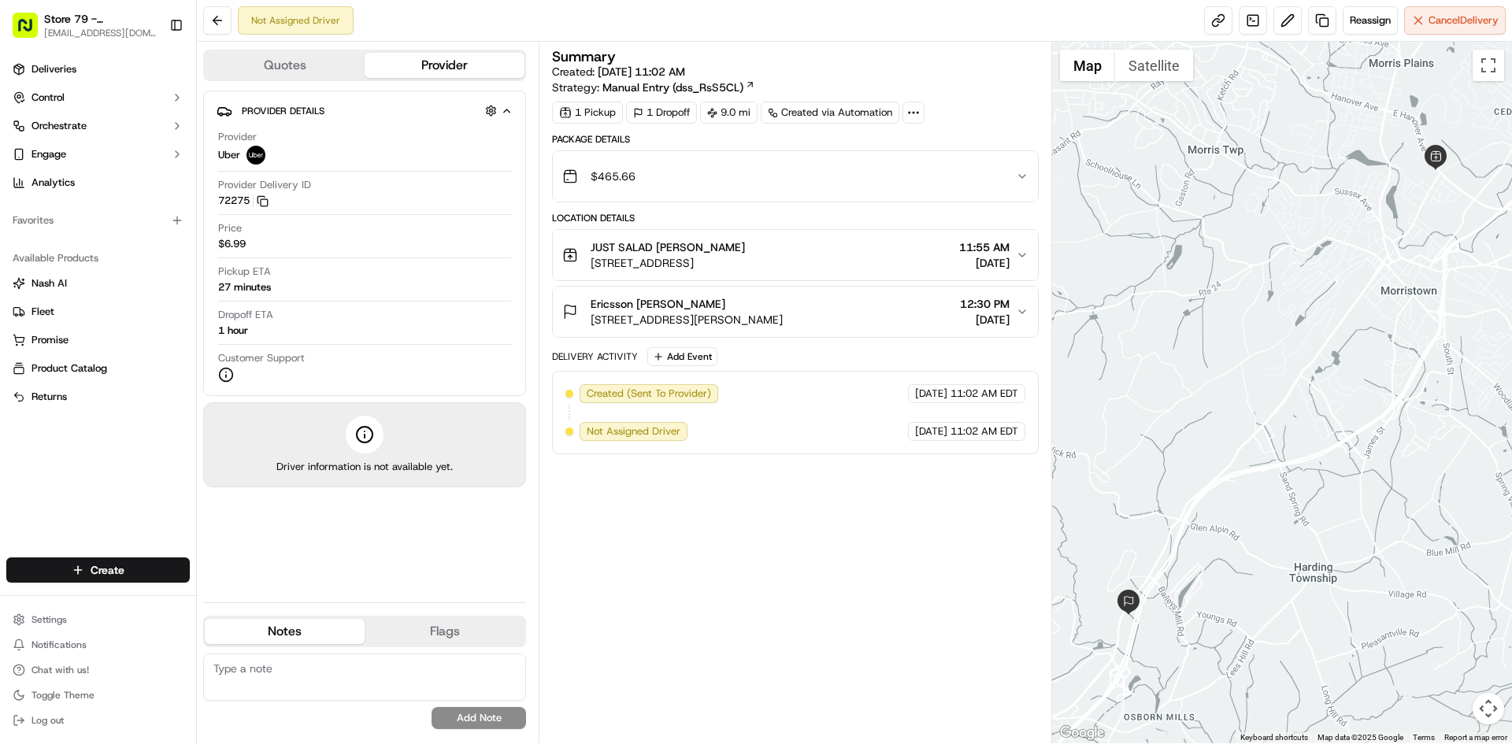
click at [1020, 313] on icon "button" at bounding box center [1022, 312] width 13 height 13
